Goal: Complete application form

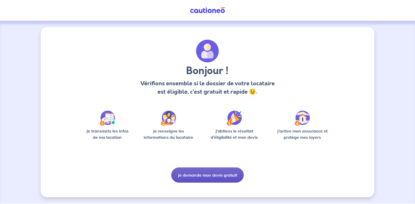
click at [198, 176] on button "Je demande mon devis gratuit" at bounding box center [207, 174] width 72 height 15
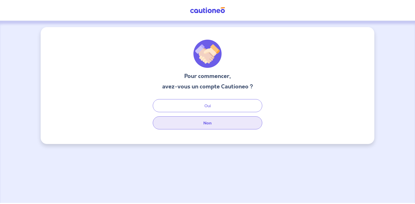
click at [206, 122] on button "Non" at bounding box center [207, 122] width 109 height 13
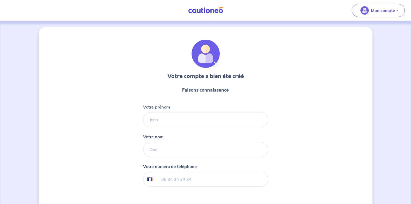
select select "FR"
click at [183, 120] on input "Votre prénom" at bounding box center [205, 119] width 125 height 15
type input "christian"
click at [93, 121] on div "Votre compte a bien été créé Faisons connaissance Votre prénom christian Votre …" at bounding box center [206, 133] width 334 height 212
click at [163, 151] on input "Votre nom" at bounding box center [205, 149] width 125 height 15
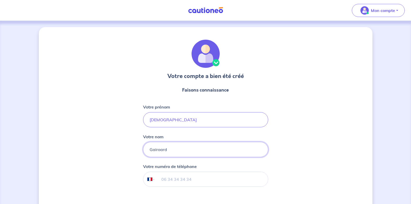
type input "Gairoard"
click at [176, 182] on input "tel" at bounding box center [211, 179] width 113 height 15
type input "07 70 31 46 27"
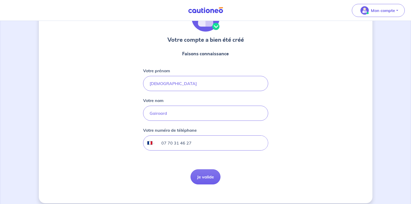
scroll to position [42, 0]
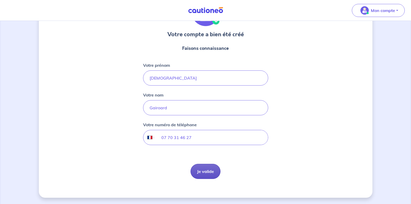
click at [207, 172] on button "Je valide" at bounding box center [206, 171] width 30 height 15
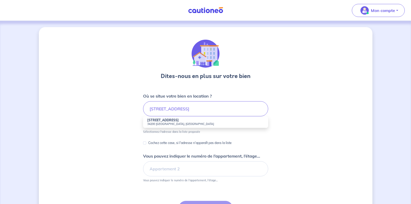
click at [159, 122] on small "34200 Sète, France" at bounding box center [205, 124] width 117 height 4
type input "2 Rue du Génie, 34200 Sète, France"
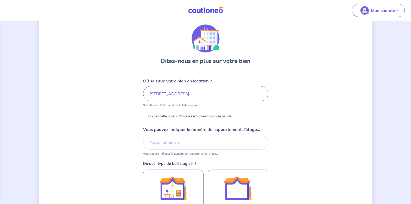
scroll to position [26, 0]
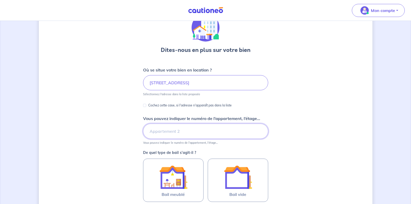
click at [165, 132] on input "Vous pouvez indiquer le numéro de l’appartement, l’étage..." at bounding box center [205, 131] width 125 height 15
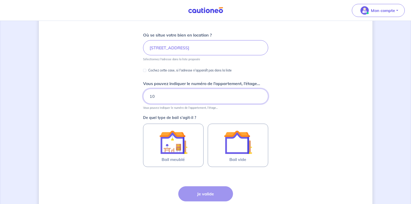
scroll to position [78, 0]
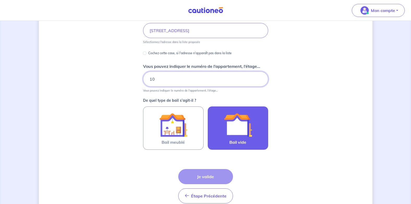
type input "10"
click at [245, 131] on img at bounding box center [238, 125] width 28 height 28
click at [0, 0] on input "Bail vide" at bounding box center [0, 0] width 0 height 0
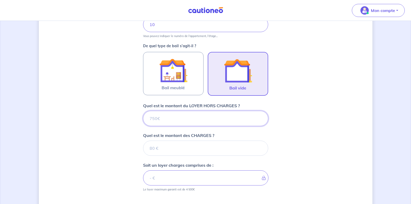
scroll to position [120, 0]
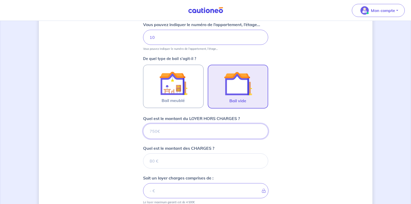
click at [150, 132] on input "Quel est le montant du LOYER HORS CHARGES ?" at bounding box center [205, 131] width 125 height 15
